Goal: Ask a question: Seek information or help from site administrators or community

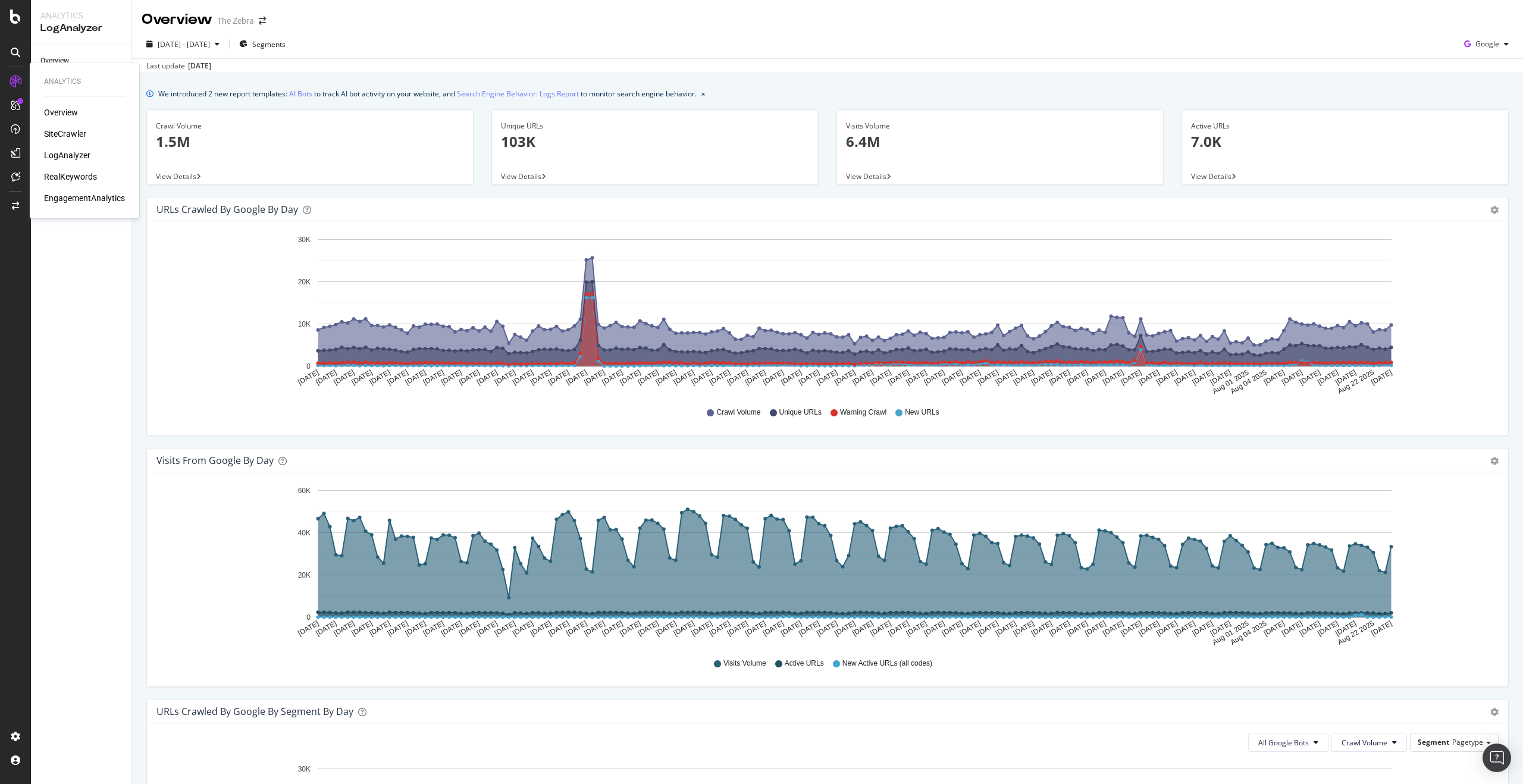
click at [67, 141] on div "Overview SiteCrawler LogAnalyzer RealKeywords EngagementAnalytics" at bounding box center [84, 155] width 81 height 98
click at [67, 133] on div "SiteCrawler" at bounding box center [65, 134] width 42 height 12
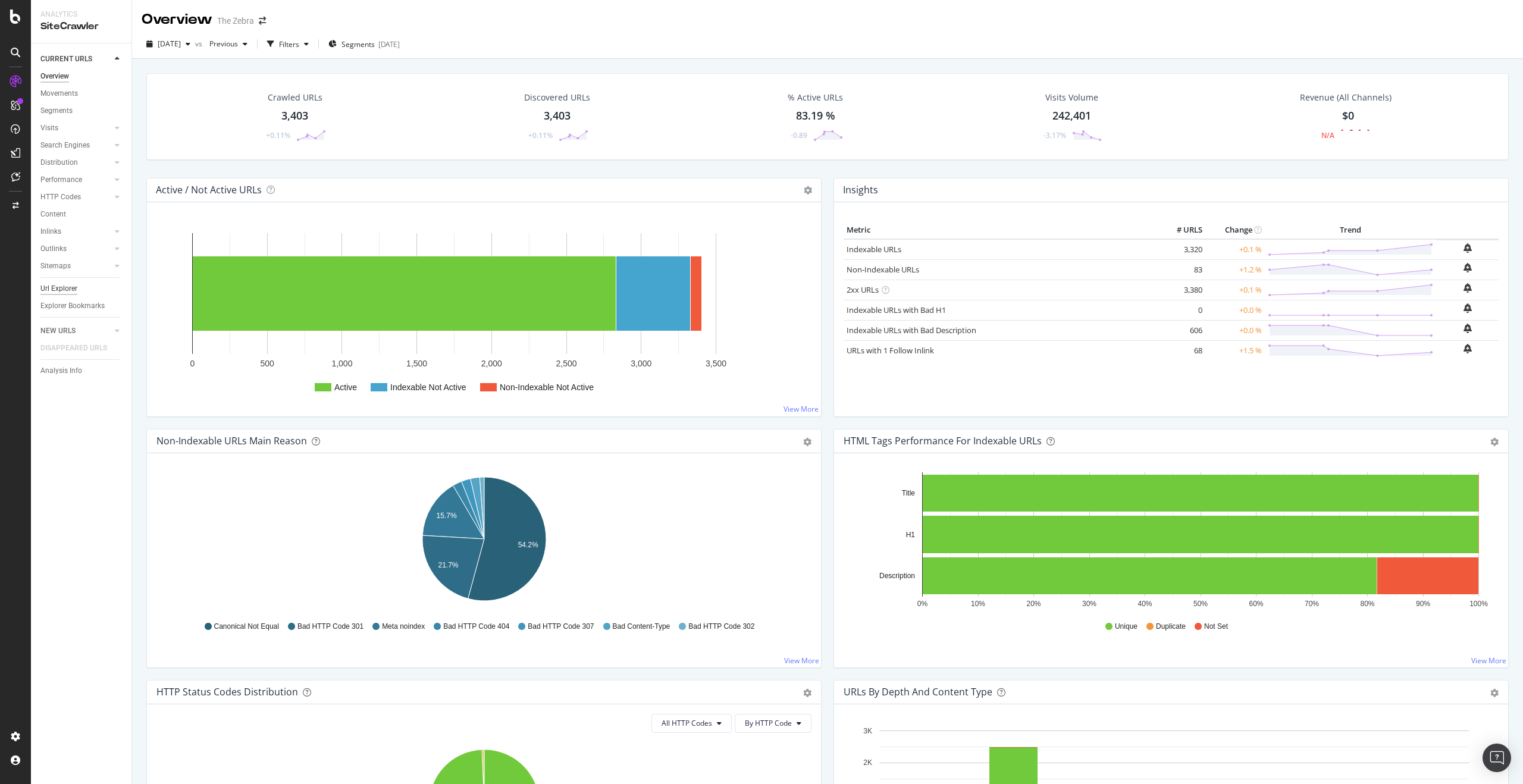
click at [62, 289] on div "Url Explorer" at bounding box center [59, 289] width 37 height 12
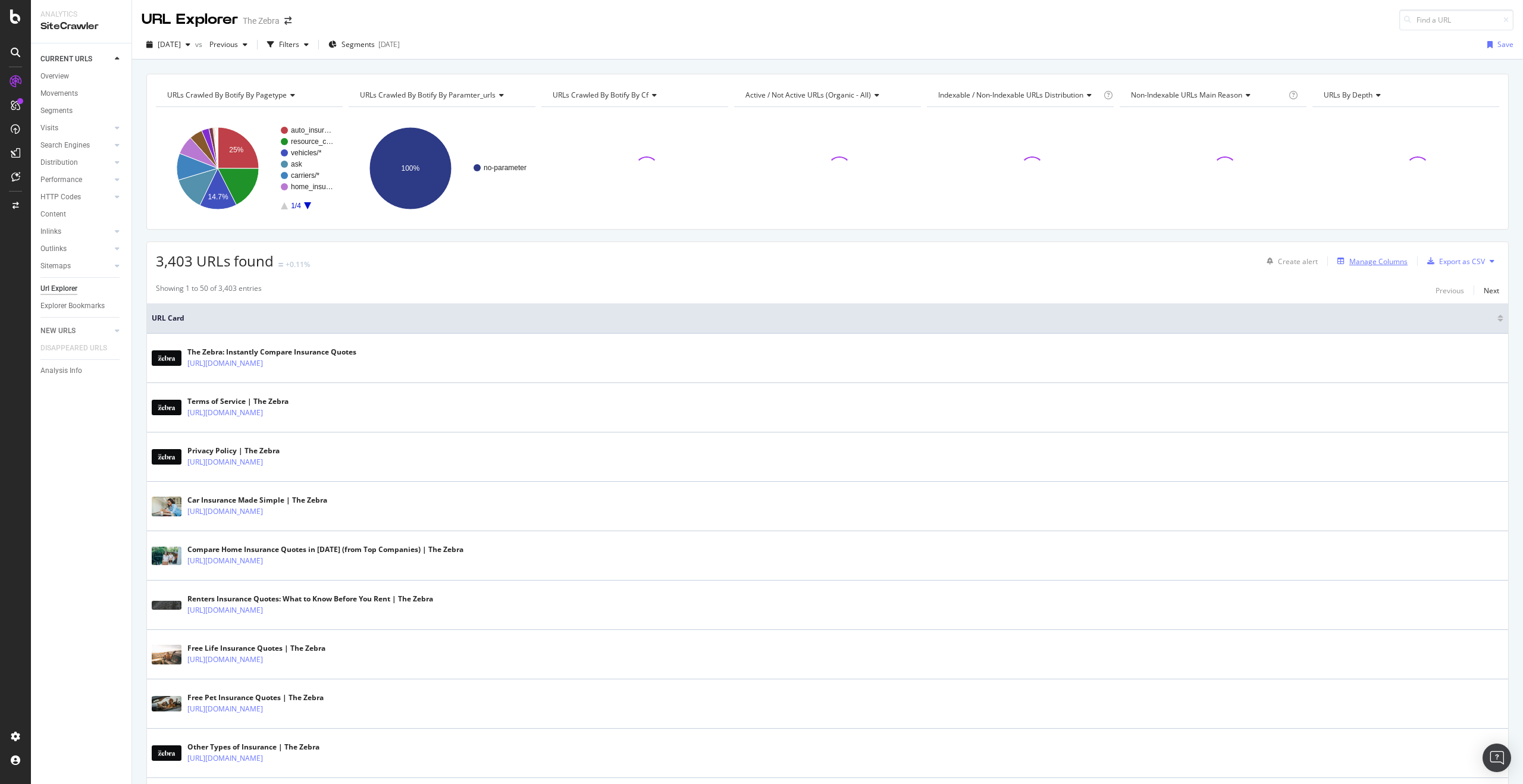
click at [1358, 263] on div "Manage Columns" at bounding box center [1379, 261] width 58 height 10
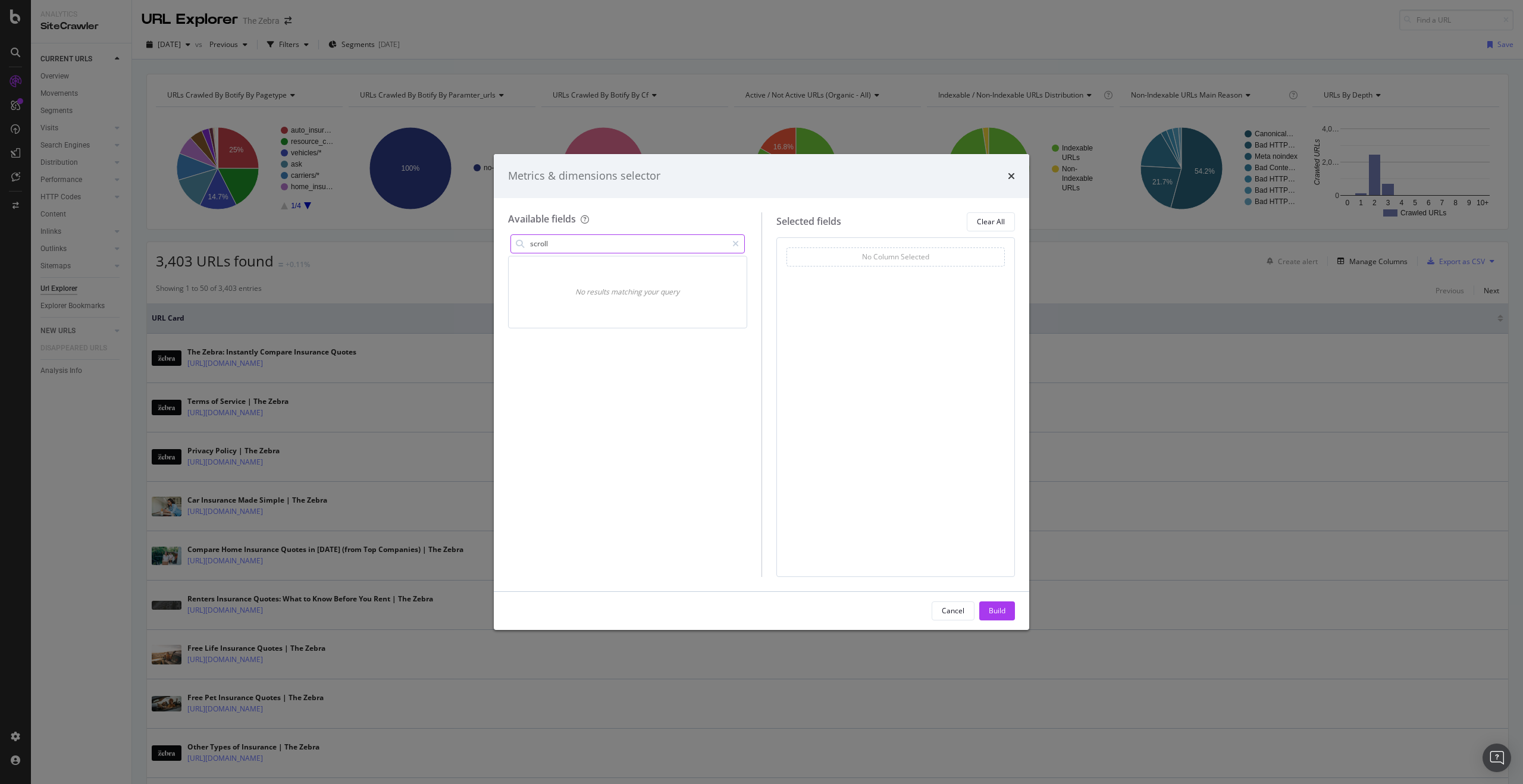
click at [622, 246] on input "scroll" at bounding box center [628, 244] width 198 height 18
type input "s"
type input "g"
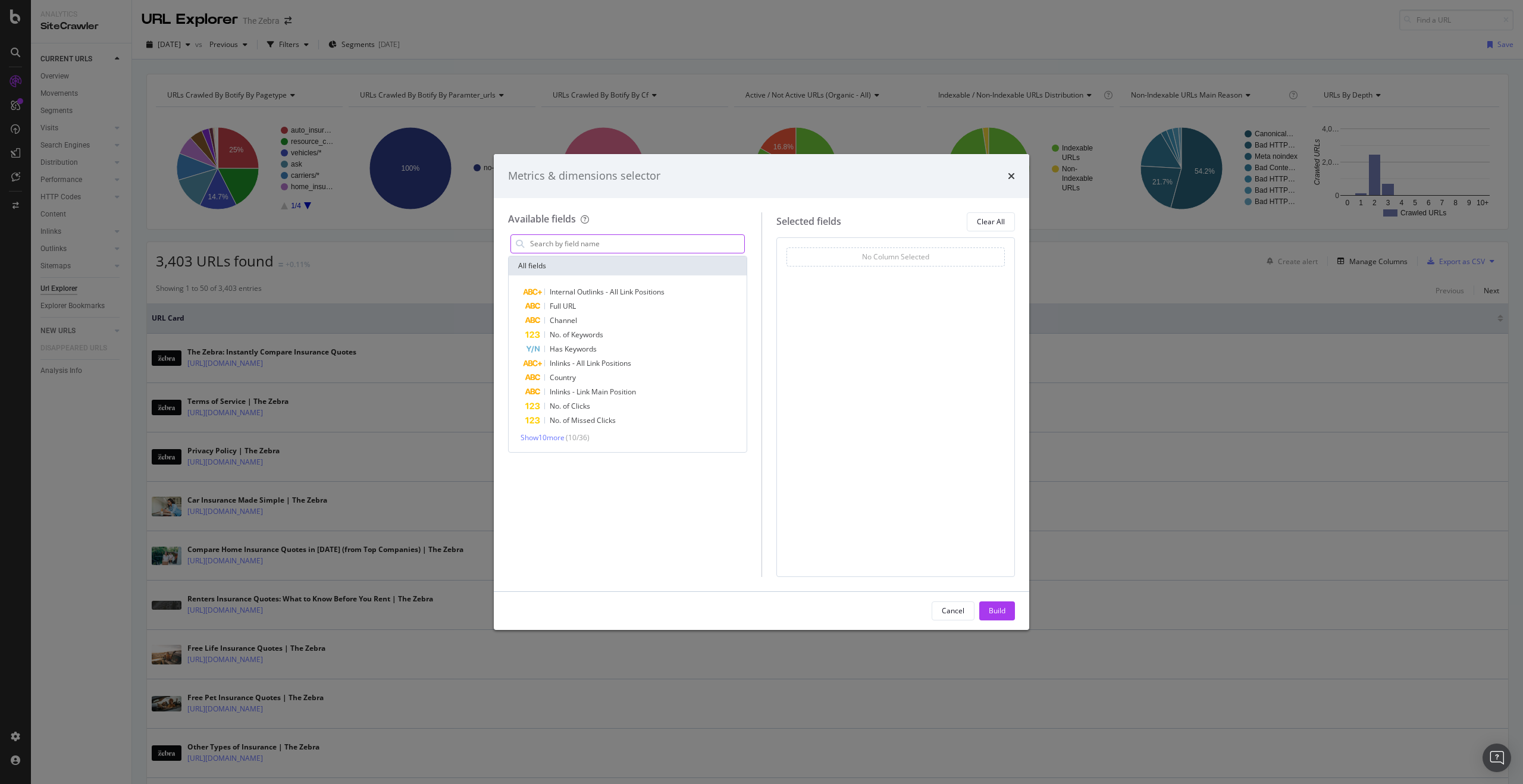
type input "a"
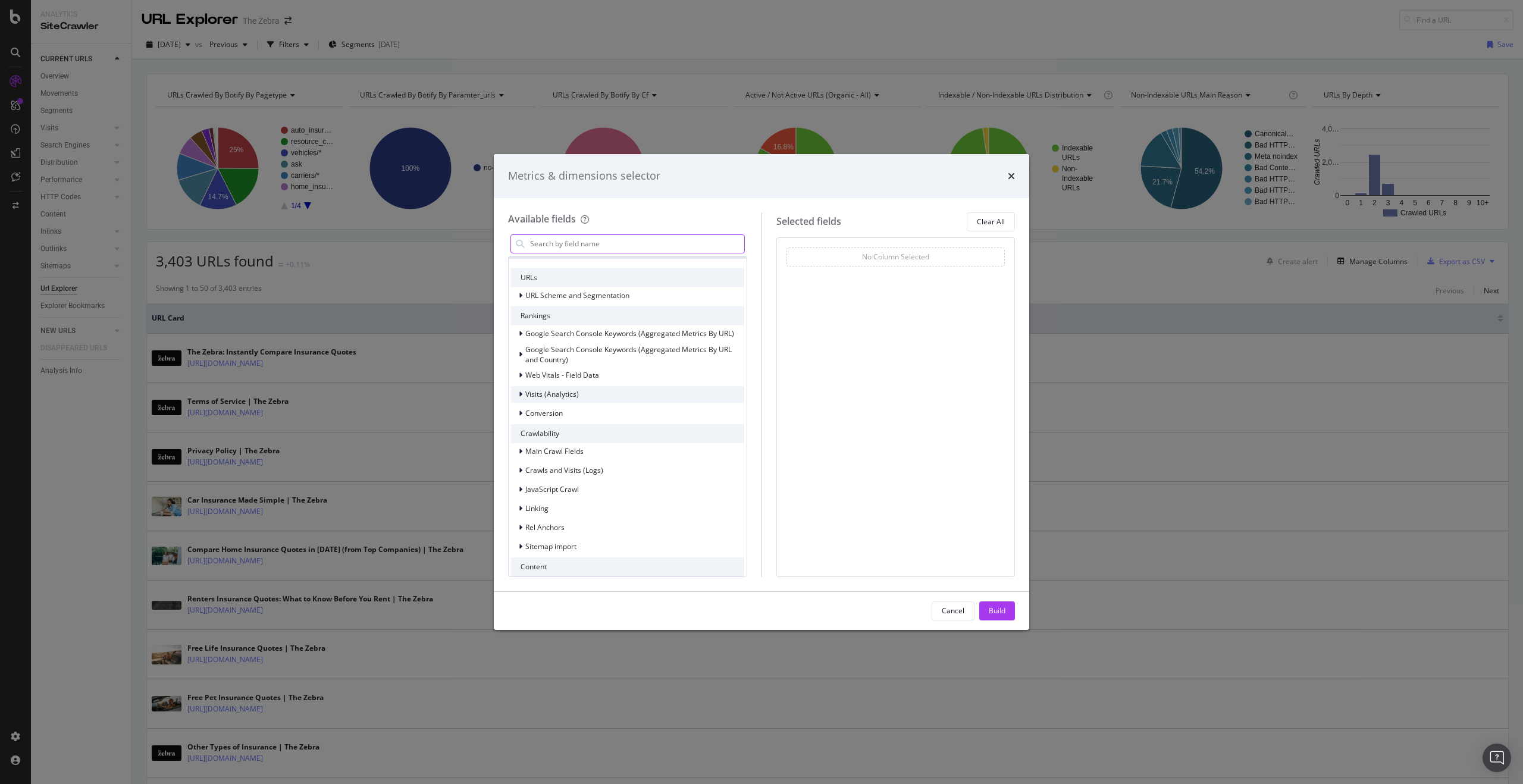
scroll to position [151, 0]
click at [618, 243] on input "modal" at bounding box center [636, 244] width 216 height 18
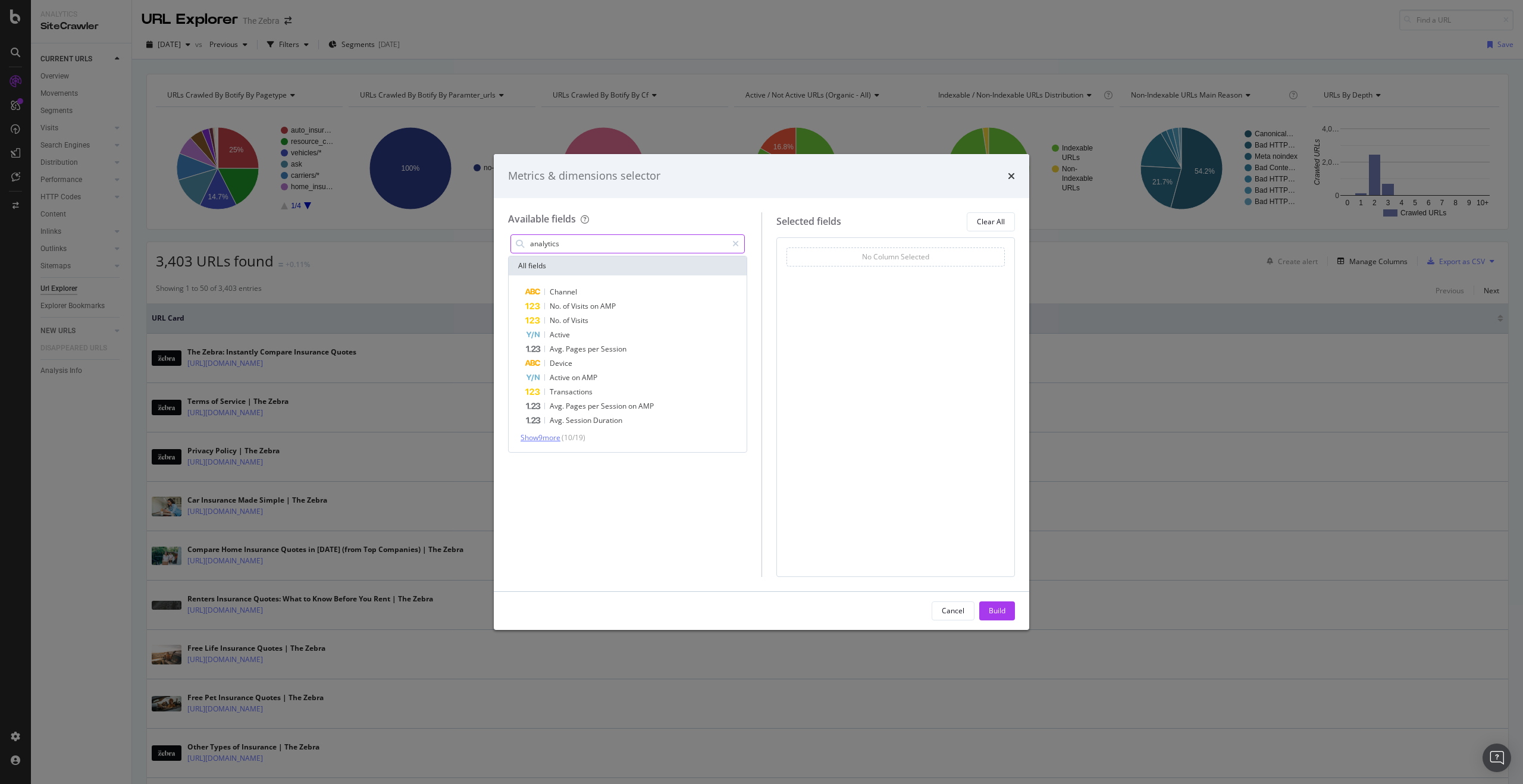
type input "analytics"
click at [555, 435] on span "Show 9 more" at bounding box center [540, 437] width 40 height 10
click at [1480, 623] on div "Metrics & dimensions selector Available fields analytics All fields Channel No.…" at bounding box center [761, 392] width 1523 height 784
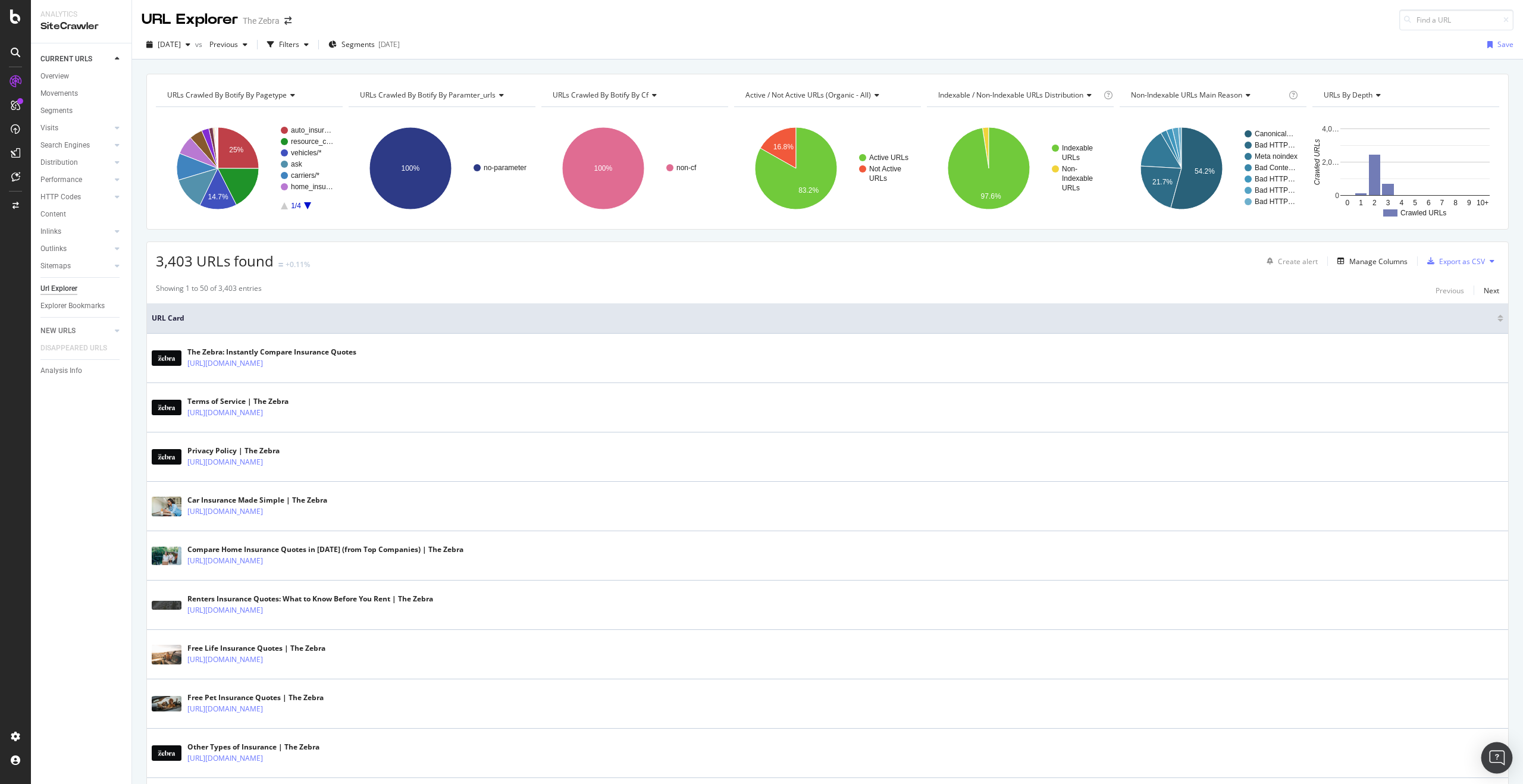
click at [1495, 763] on img "Open Intercom Messenger" at bounding box center [1497, 757] width 16 height 16
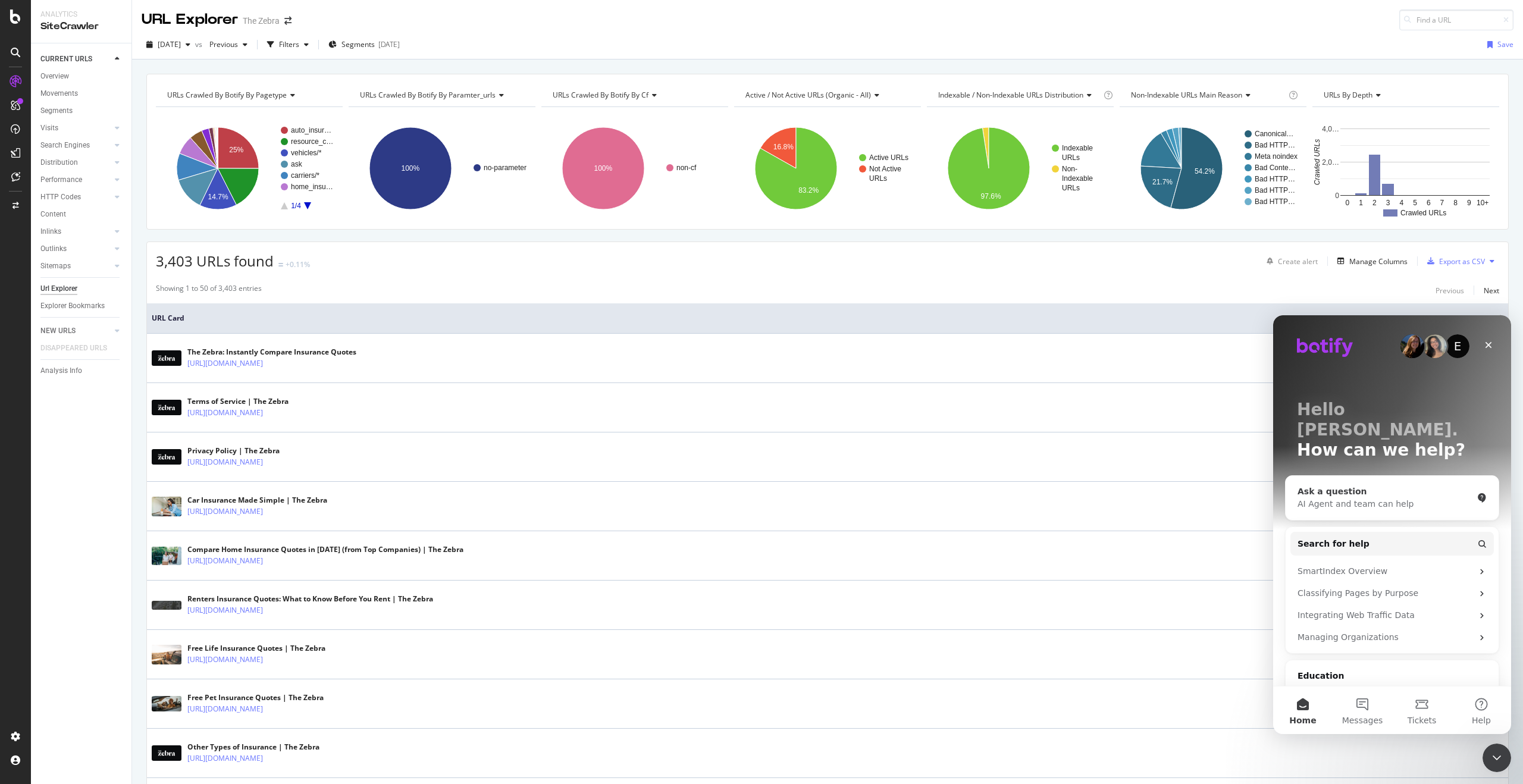
click at [1427, 497] on div "AI Agent and team can help" at bounding box center [1385, 503] width 175 height 12
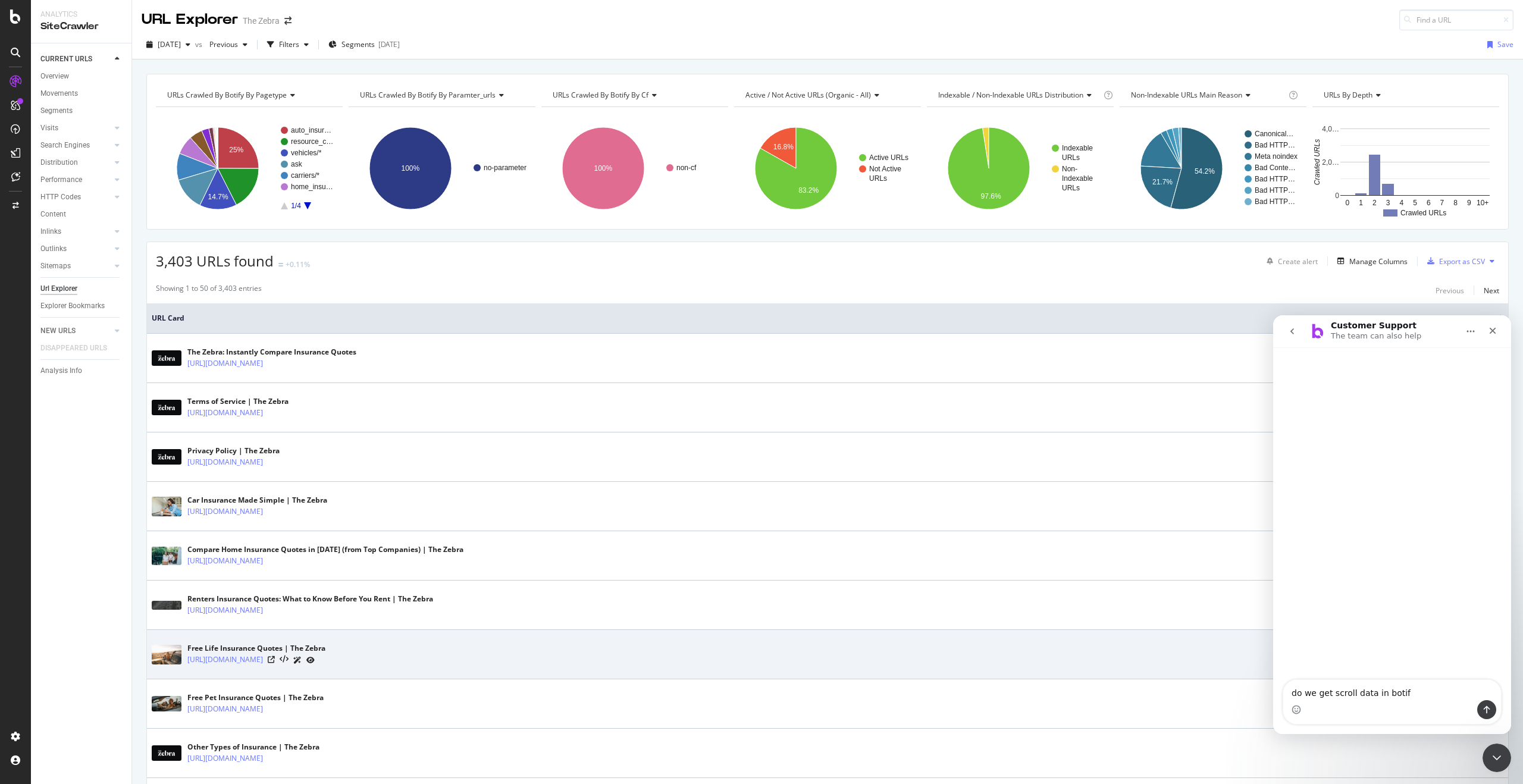
type textarea "do we get scroll data in botify"
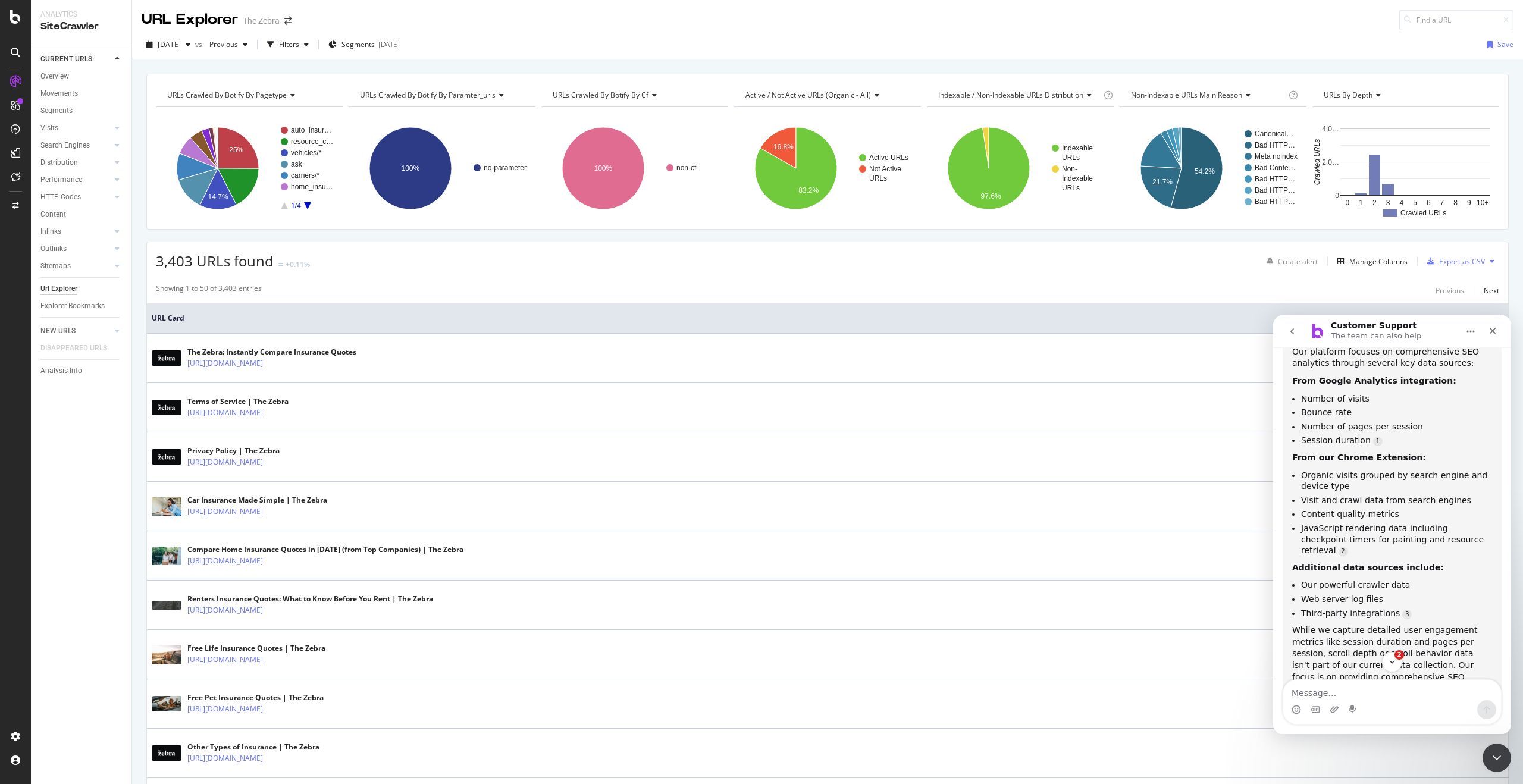
scroll to position [230, 0]
